Goal: Task Accomplishment & Management: Manage account settings

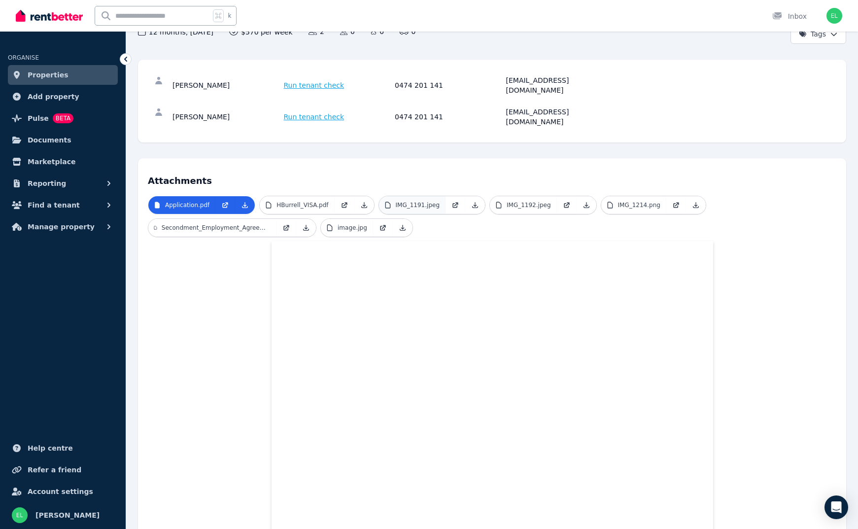
scroll to position [121, 0]
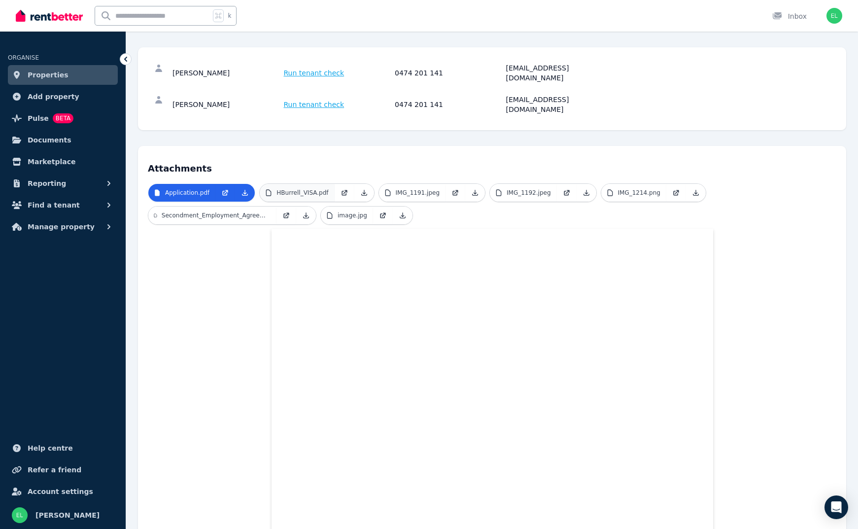
click at [300, 189] on p "HBurrell_VISA.pdf" at bounding box center [303, 193] width 52 height 8
click at [407, 189] on p "IMG_1191.jpeg" at bounding box center [418, 193] width 44 height 8
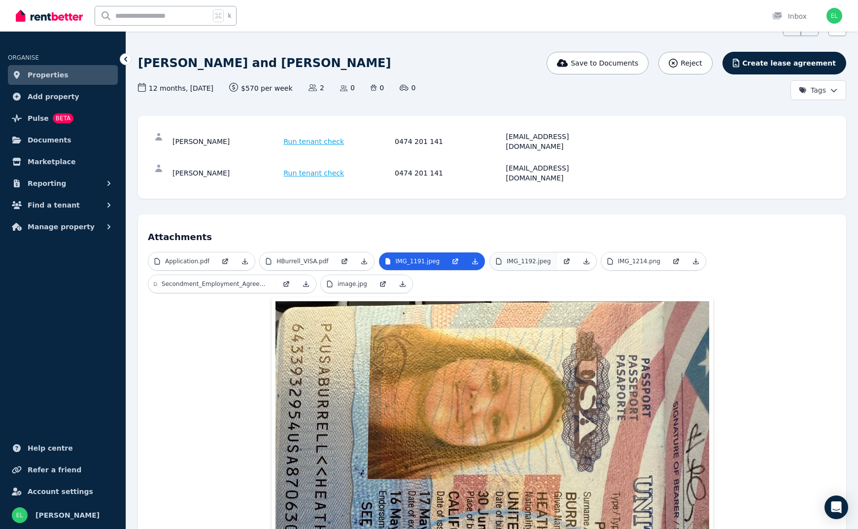
scroll to position [57, 0]
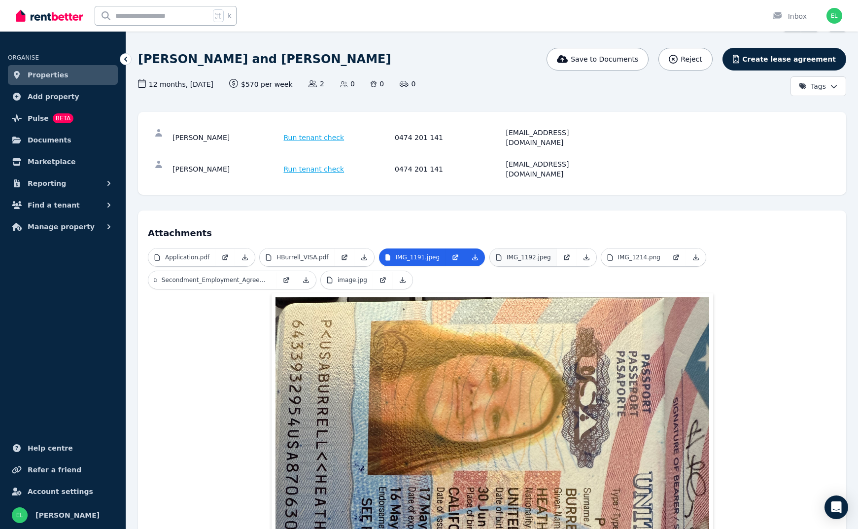
click at [499, 248] on link "IMG_1192.jpeg" at bounding box center [523, 257] width 67 height 18
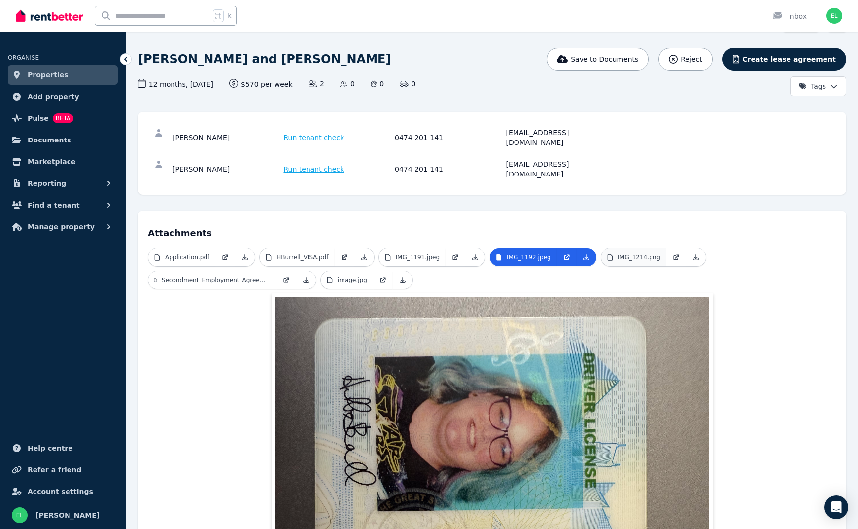
click at [624, 253] on p "IMG_1214.png" at bounding box center [639, 257] width 42 height 8
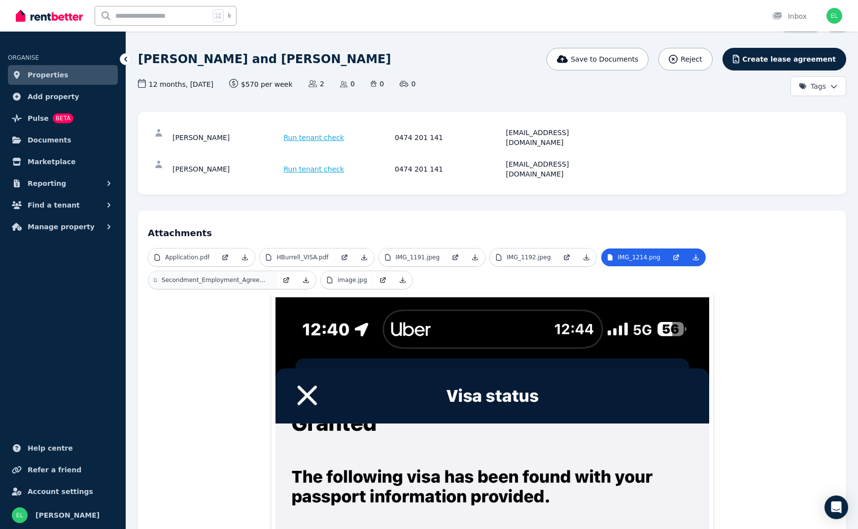
click at [215, 271] on link "Secondment_Employment_Agreement_Heather_Burrell_[DATE].pdf" at bounding box center [212, 280] width 128 height 18
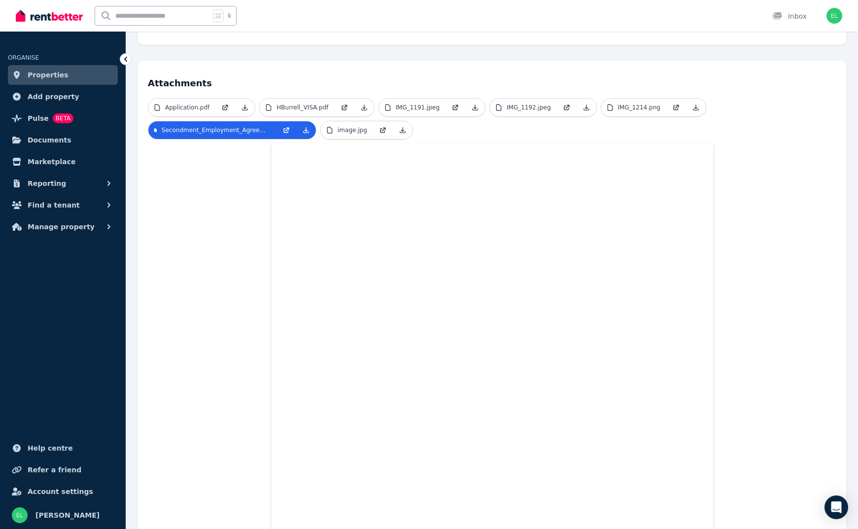
scroll to position [206, 0]
click at [357, 127] on p "image.jpg" at bounding box center [353, 131] width 30 height 8
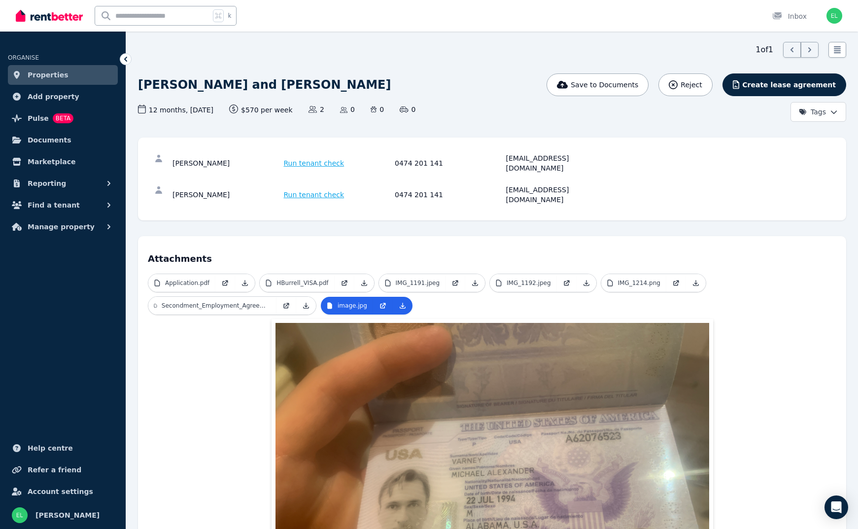
scroll to position [39, 0]
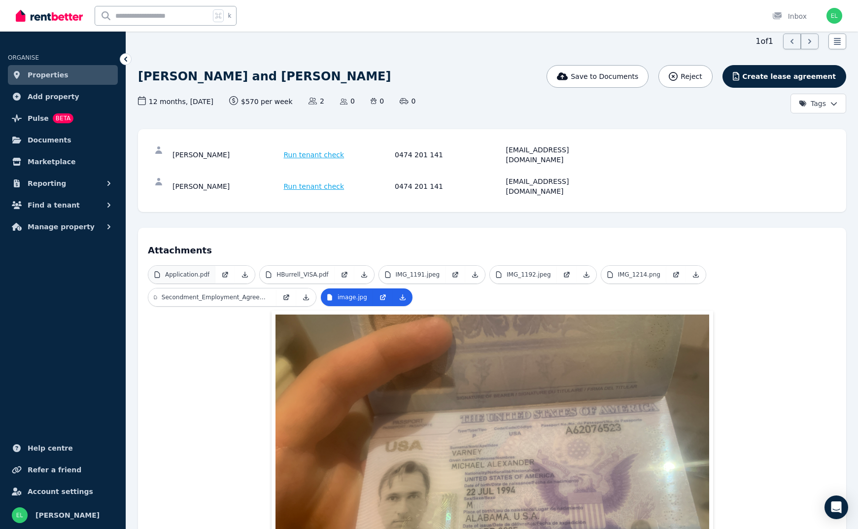
click at [208, 271] on p "Application.pdf" at bounding box center [187, 275] width 44 height 8
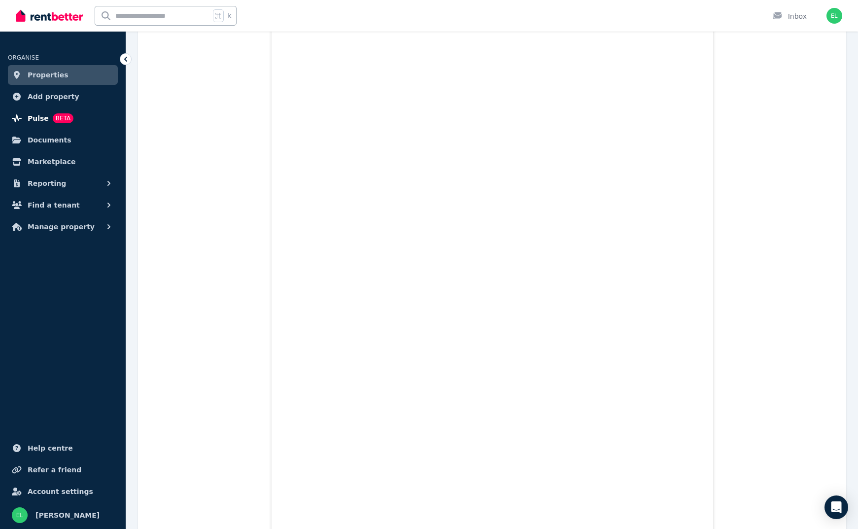
scroll to position [1376, 0]
click at [47, 76] on span "Properties" at bounding box center [48, 75] width 41 height 12
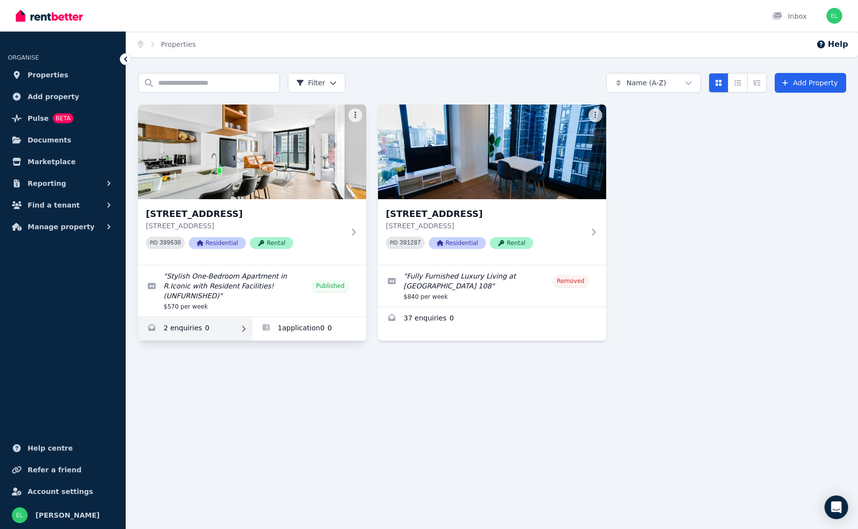
click at [191, 321] on link "Enquiries for 1518/259 Normanby Rd, South Melbourne" at bounding box center [195, 329] width 114 height 24
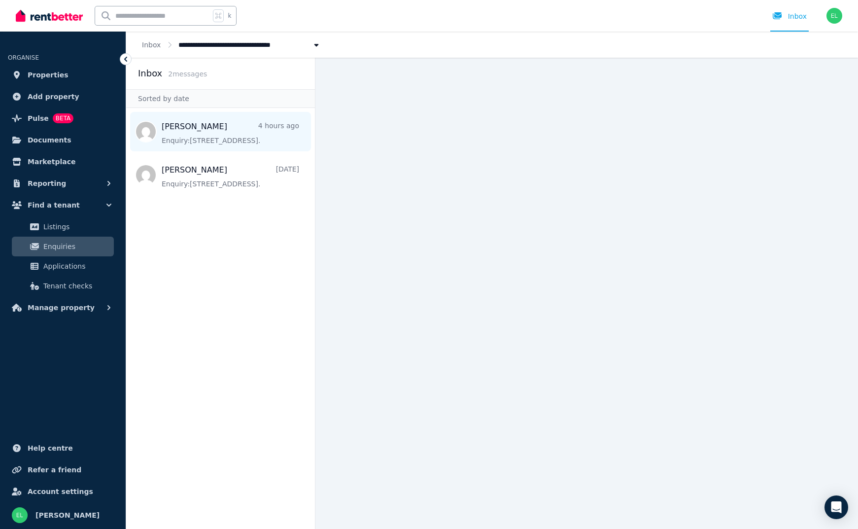
scroll to position [0, 0]
click at [229, 144] on span "Message list" at bounding box center [220, 131] width 189 height 39
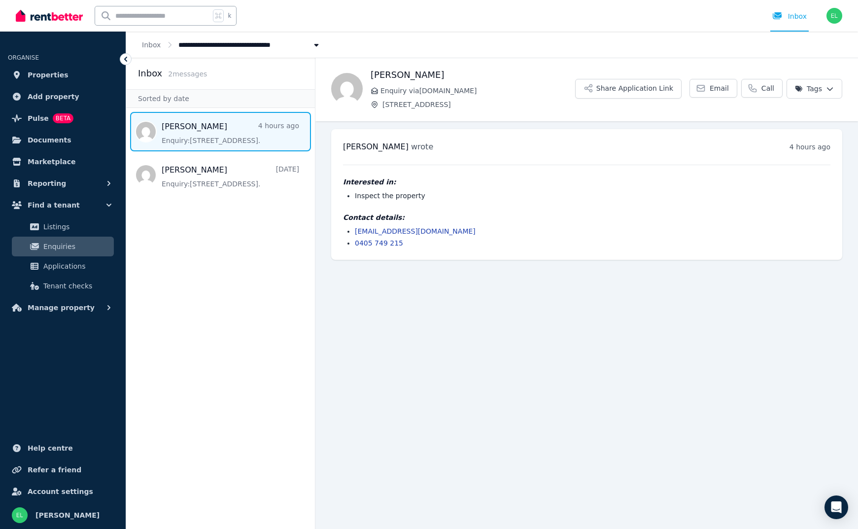
scroll to position [1, 0]
drag, startPoint x: 417, startPoint y: 246, endPoint x: 351, endPoint y: 245, distance: 65.6
click at [351, 245] on ul "[EMAIL_ADDRESS][DOMAIN_NAME] 0405 749 215" at bounding box center [586, 237] width 487 height 22
copy link "0405 749 215"
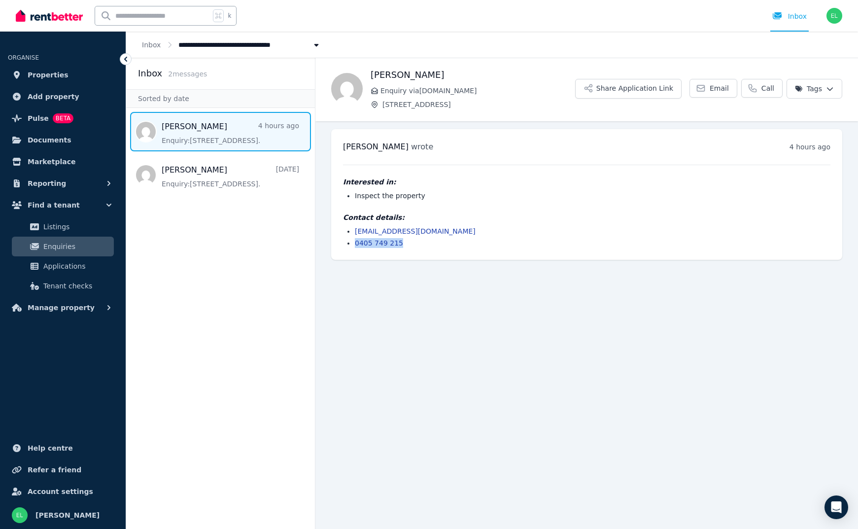
click at [358, 253] on div "[PERSON_NAME] wrote 4 hours ago 4:27 pm [DATE][DATE] Interested in: Inspect the…" at bounding box center [586, 194] width 511 height 131
drag, startPoint x: 354, startPoint y: 243, endPoint x: 399, endPoint y: 243, distance: 44.9
click at [399, 243] on ul "[EMAIL_ADDRESS][DOMAIN_NAME] 0405 749 215" at bounding box center [586, 237] width 487 height 22
copy link "0405 749 215"
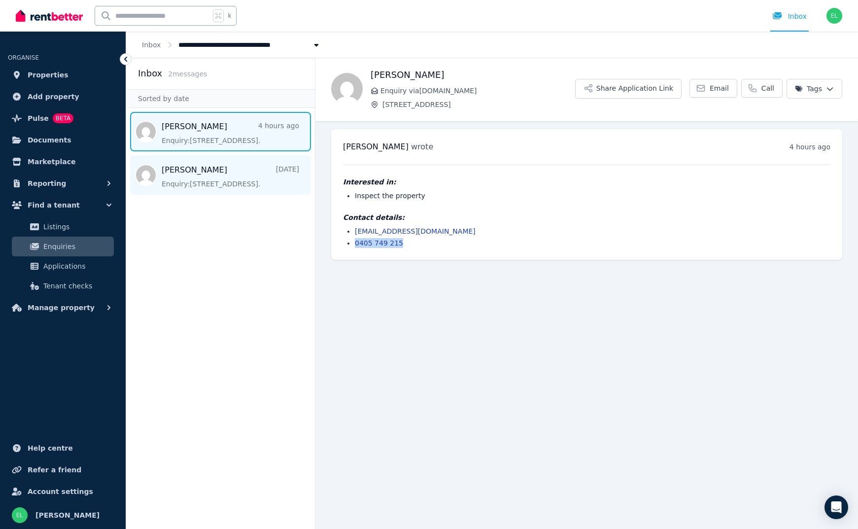
click at [247, 165] on span "Message list" at bounding box center [220, 174] width 189 height 39
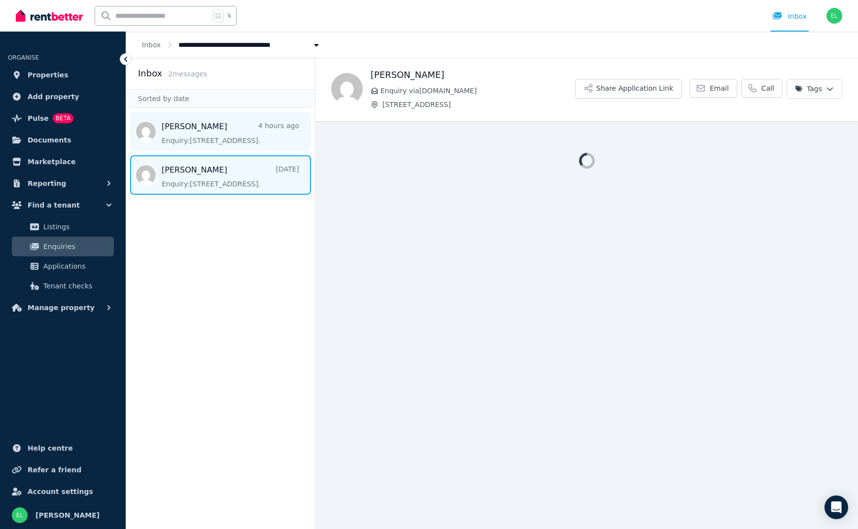
scroll to position [0, 1]
click at [249, 130] on span "Message list" at bounding box center [220, 131] width 189 height 39
